Goal: Information Seeking & Learning: Learn about a topic

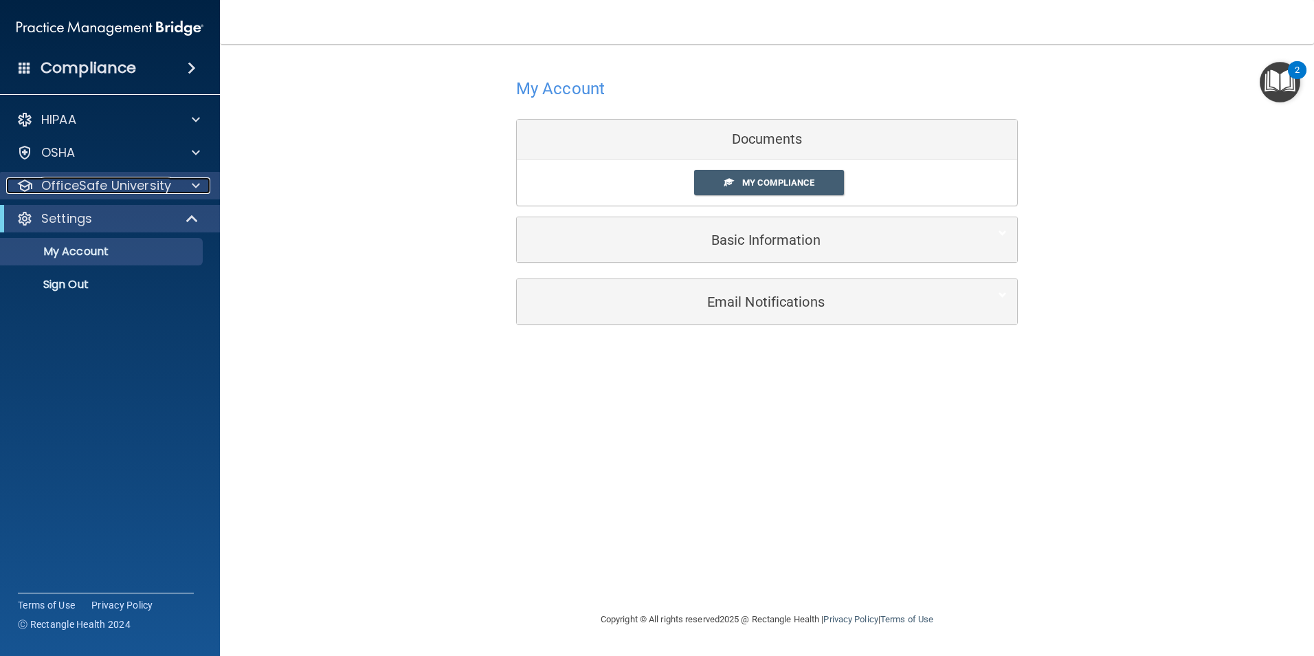
click at [196, 183] on span at bounding box center [196, 185] width 8 height 16
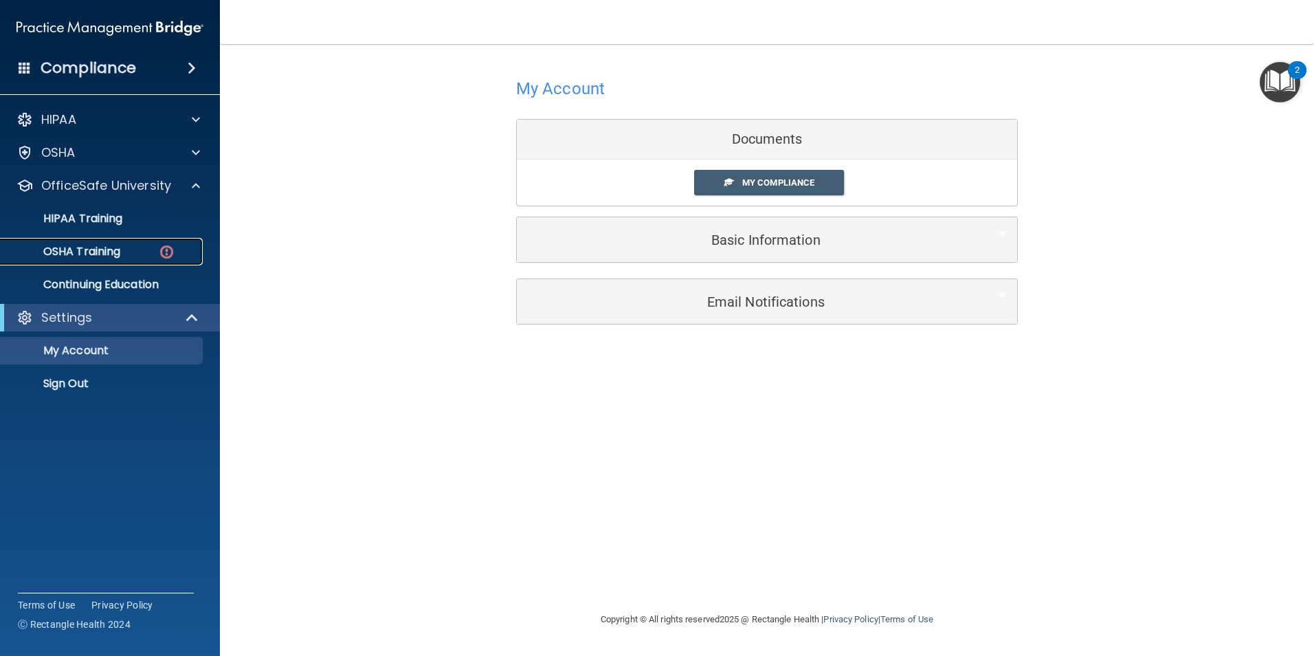
click at [151, 249] on div "OSHA Training" at bounding box center [103, 252] width 188 height 14
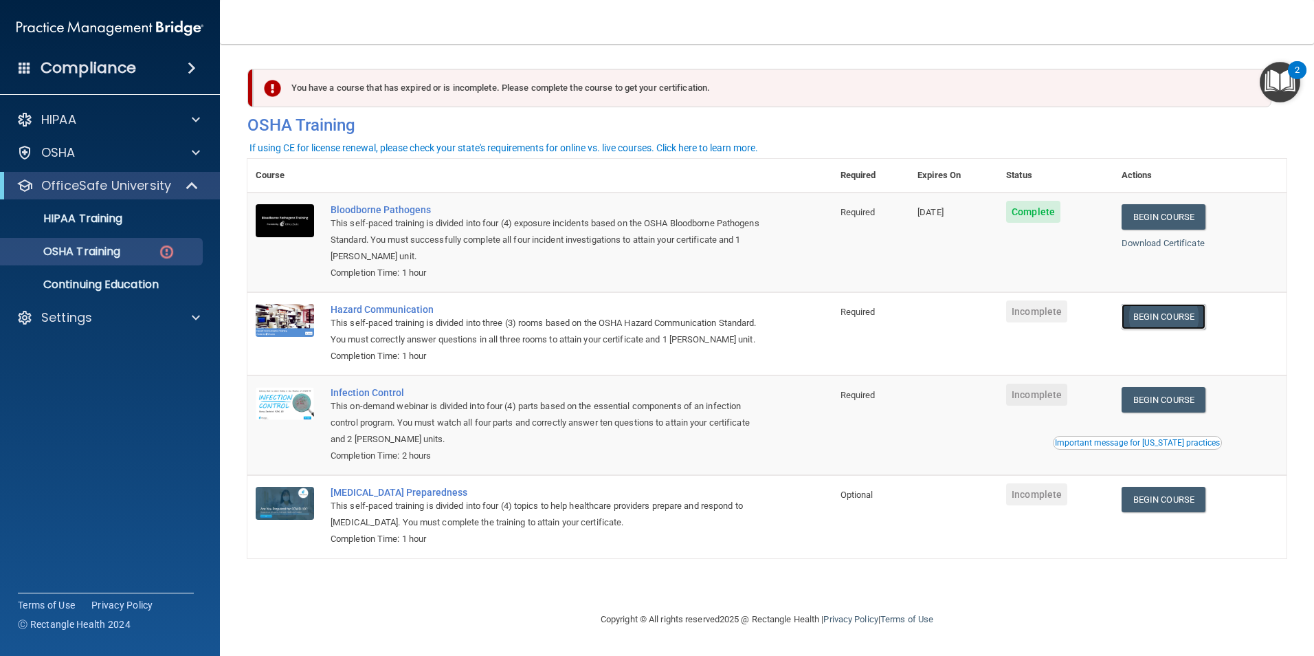
click at [1146, 315] on link "Begin Course" at bounding box center [1164, 316] width 84 height 25
